Goal: Find specific page/section: Find specific page/section

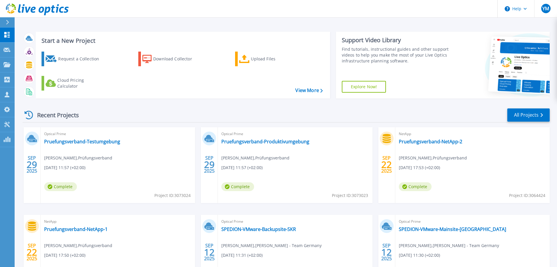
scroll to position [29, 0]
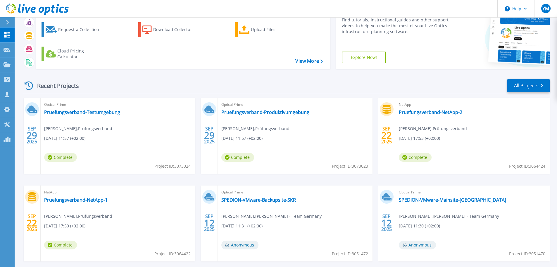
click at [519, 83] on link "All Projects" at bounding box center [529, 85] width 42 height 13
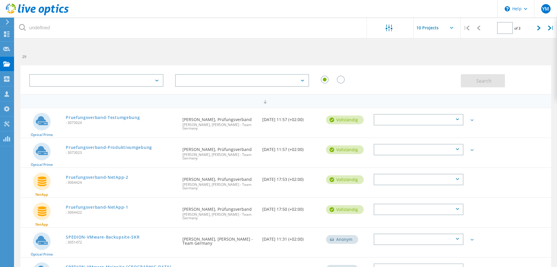
type input "1"
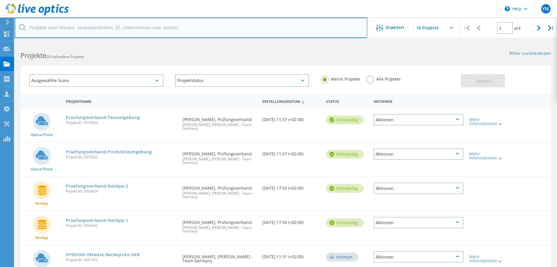
click at [89, 36] on input "text" at bounding box center [191, 28] width 353 height 20
type input "Pension"
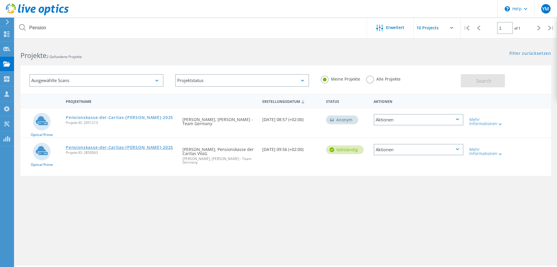
click at [116, 148] on link "Pensionskasse-der-Caritas-Maerz-2025" at bounding box center [119, 147] width 107 height 4
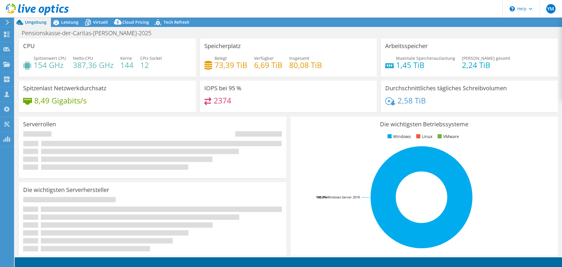
select select "EUFrankfurt"
select select "USD"
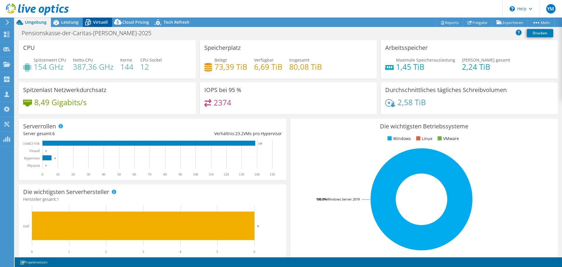
click at [100, 25] on div "Virtuell" at bounding box center [97, 22] width 29 height 9
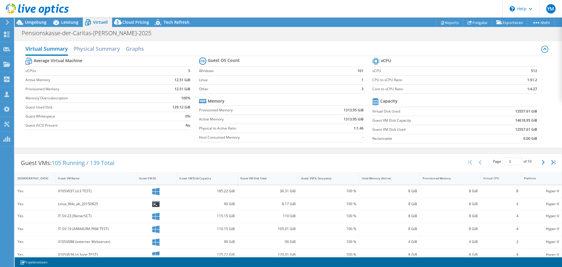
drag, startPoint x: 81, startPoint y: 164, endPoint x: 16, endPoint y: 171, distance: 65.7
click at [13, 168] on div "YM Teammitglied Yannik Meier yannik.meier@bechtle.com Bechtle - Team Germany My…" at bounding box center [281, 133] width 562 height 267
click at [57, 163] on span "105 Running / 139 Total" at bounding box center [82, 163] width 63 height 8
click at [55, 163] on span "105 Running / 139 Total" at bounding box center [82, 163] width 63 height 8
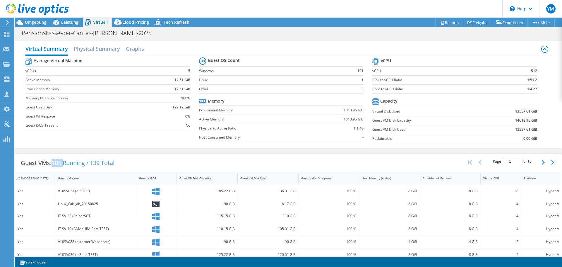
click at [55, 163] on span "105 Running / 139 Total" at bounding box center [82, 163] width 63 height 8
drag, startPoint x: 121, startPoint y: 162, endPoint x: 54, endPoint y: 165, distance: 67.3
click at [54, 165] on div "Guest VMs: 105 Running / 139 Total" at bounding box center [67, 163] width 105 height 18
click at [34, 22] on span "Umgebung" at bounding box center [36, 22] width 22 height 6
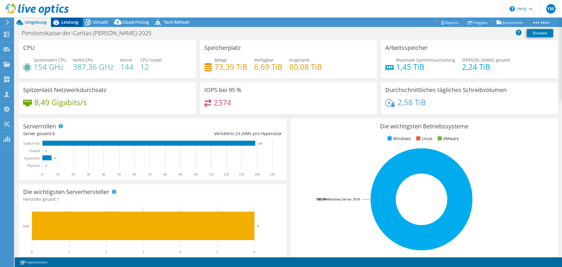
drag, startPoint x: 109, startPoint y: 24, endPoint x: 82, endPoint y: 25, distance: 27.2
click at [103, 24] on div "Virtuell" at bounding box center [97, 22] width 29 height 9
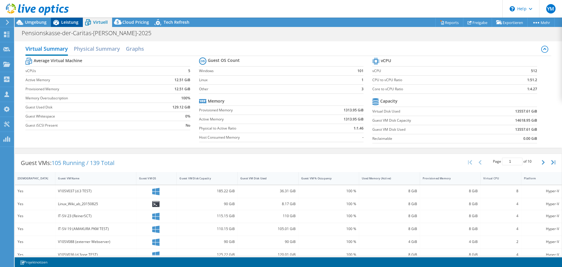
click at [82, 25] on div "Leistung" at bounding box center [67, 22] width 32 height 9
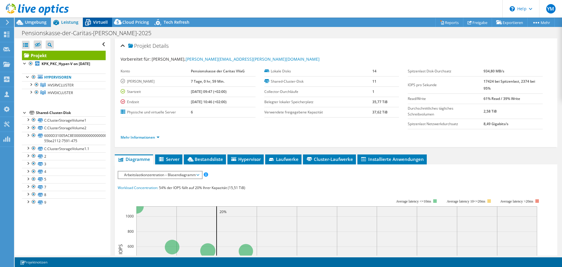
click at [89, 24] on icon at bounding box center [88, 22] width 6 height 5
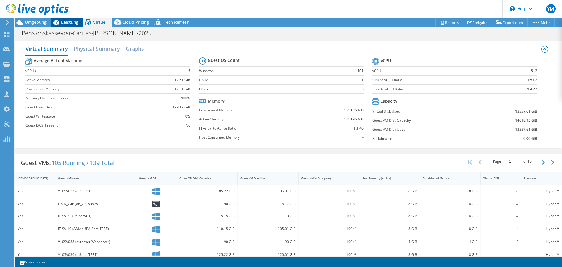
click at [62, 22] on span "Leistung" at bounding box center [69, 22] width 17 height 6
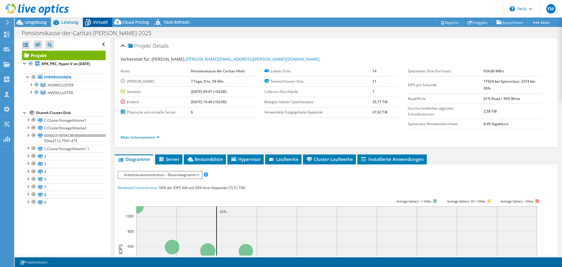
click at [104, 23] on span "Virtuell" at bounding box center [100, 22] width 15 height 6
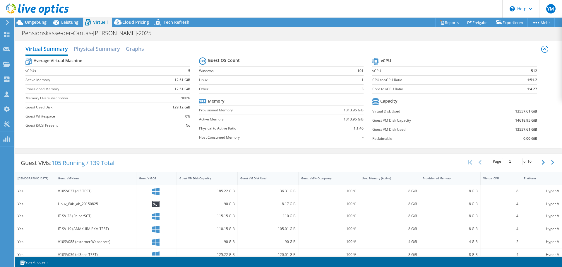
click at [97, 162] on span "105 Running / 139 Total" at bounding box center [82, 163] width 63 height 8
click at [235, 43] on div "Virtual Summary Physical Summary Graphs" at bounding box center [287, 49] width 525 height 13
click at [38, 23] on span "Umgebung" at bounding box center [36, 22] width 22 height 6
